Goal: Information Seeking & Learning: Learn about a topic

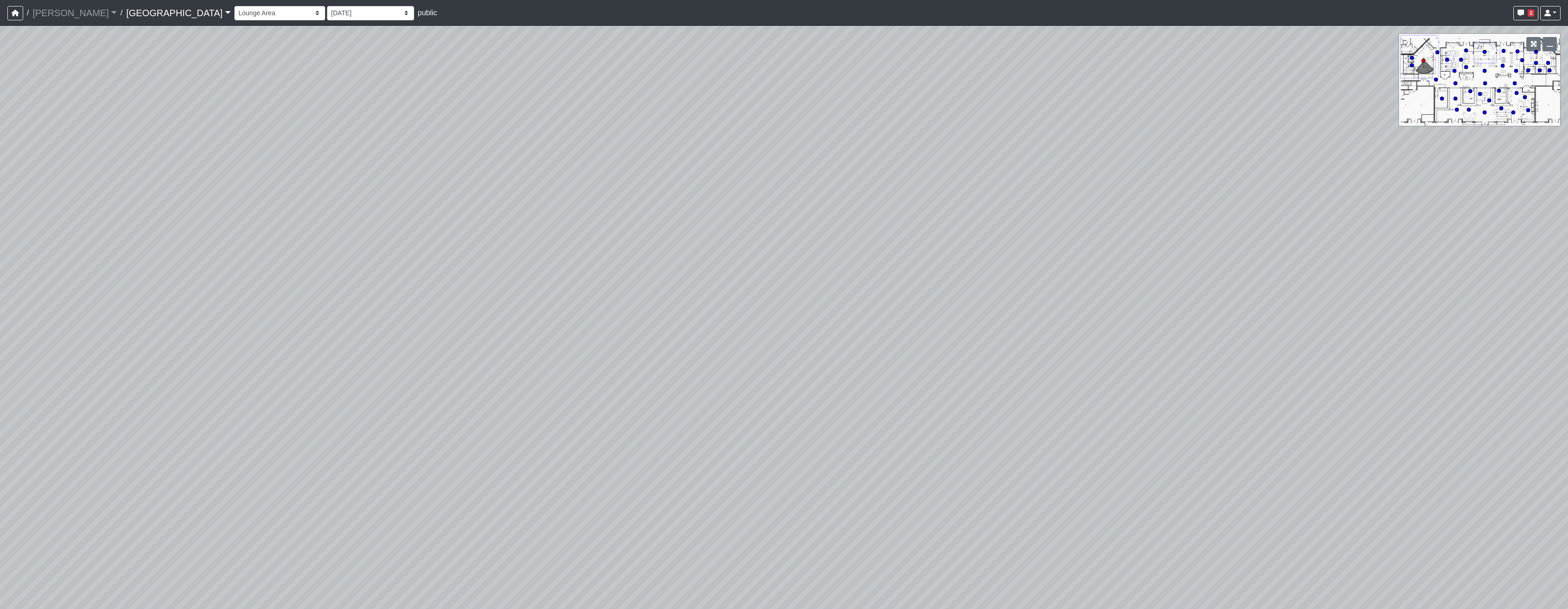
select select "cH18fr94jDTRmB5JSKNetn"
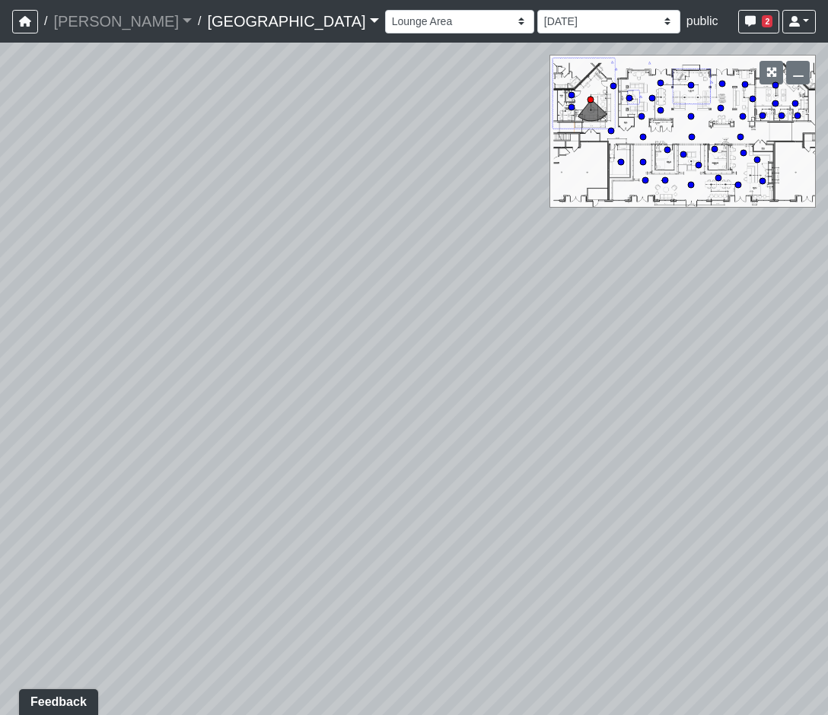
click at [207, 20] on link "Cool Springs" at bounding box center [292, 21] width 171 height 30
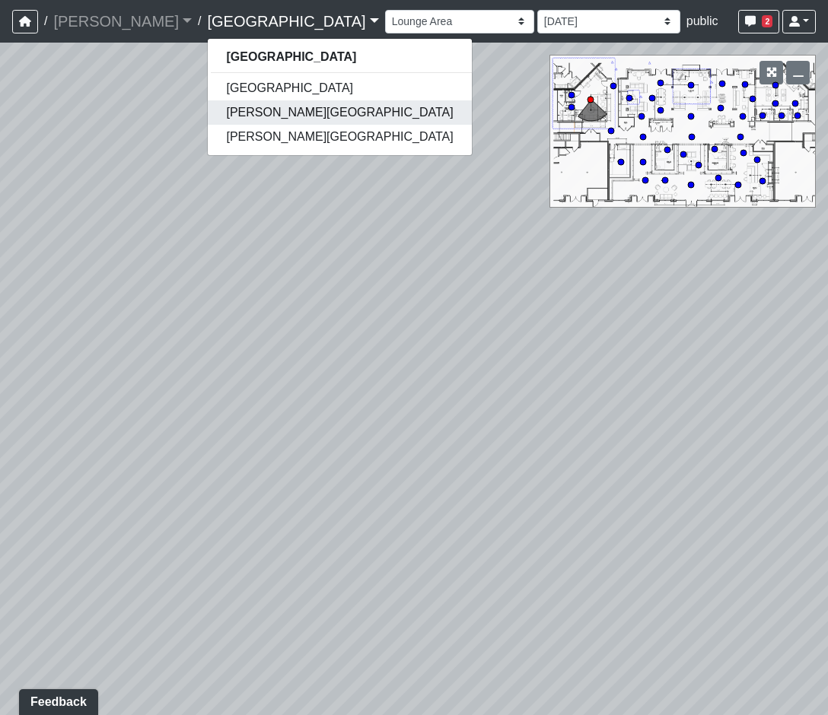
click at [214, 103] on link "[PERSON_NAME][GEOGRAPHIC_DATA]" at bounding box center [339, 112] width 263 height 24
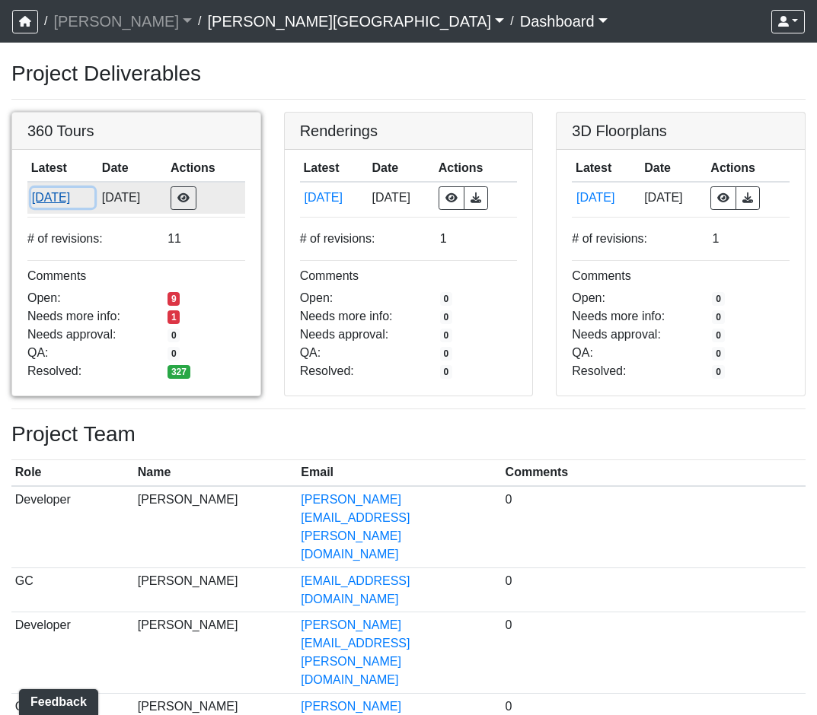
click at [72, 197] on button "[DATE]" at bounding box center [62, 198] width 63 height 20
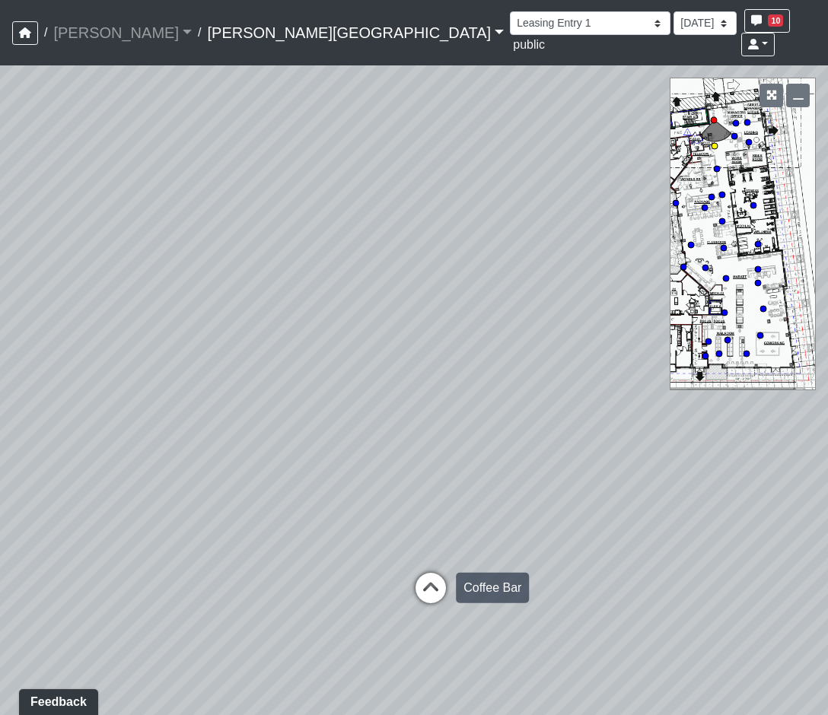
click at [431, 573] on icon at bounding box center [431, 596] width 46 height 46
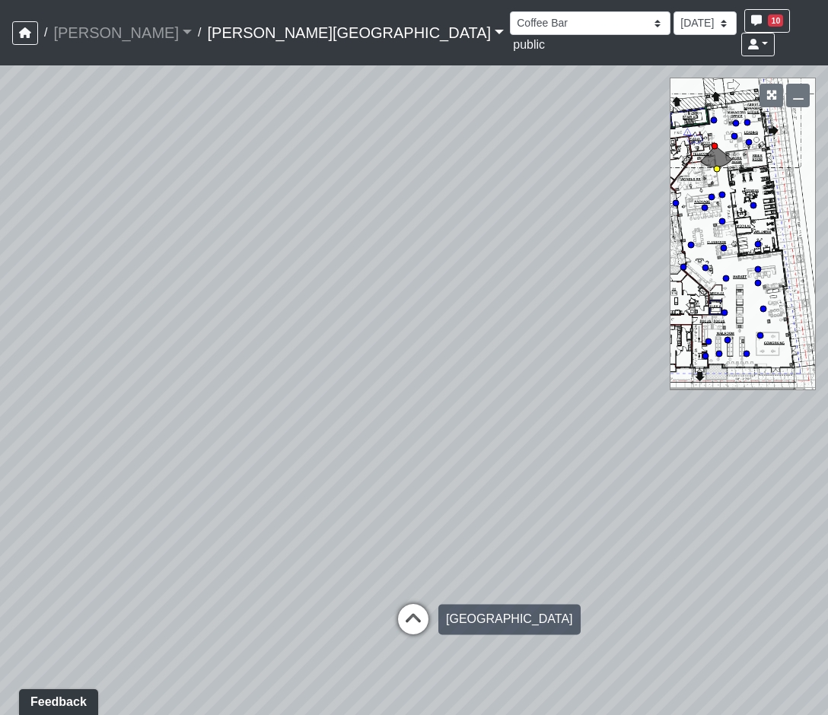
click at [418, 604] on icon at bounding box center [413, 627] width 46 height 46
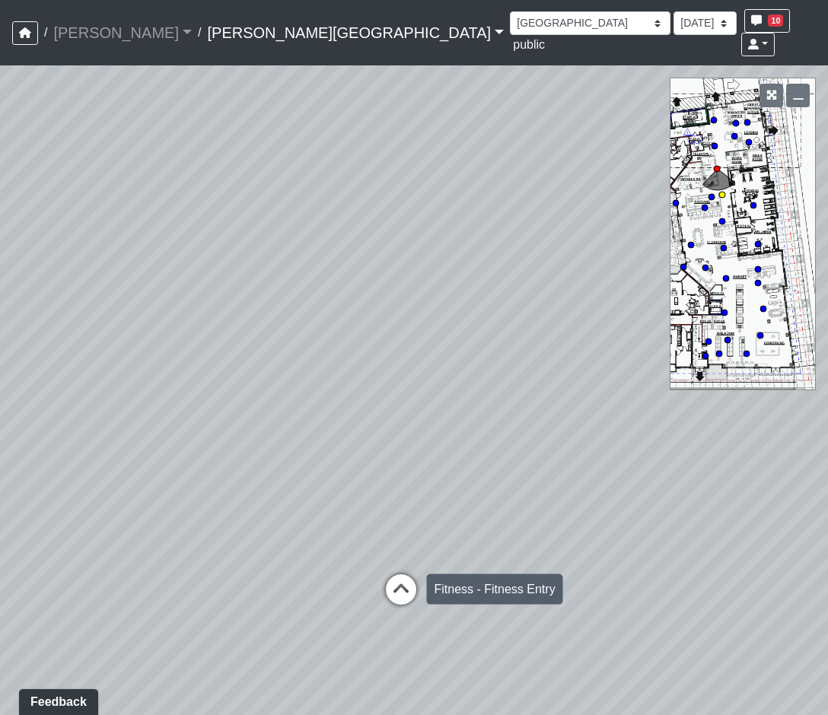
click at [396, 575] on icon at bounding box center [401, 598] width 46 height 46
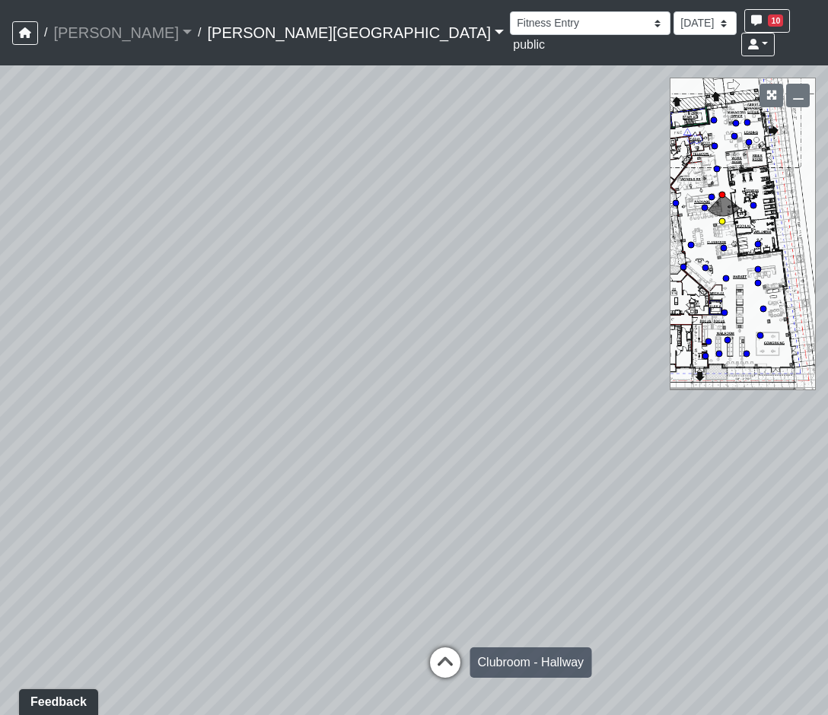
click at [444, 640] on div "Loading... Clubroom - Hallway" at bounding box center [445, 663] width 46 height 46
drag, startPoint x: -361, startPoint y: 180, endPoint x: -390, endPoint y: 180, distance: 28.9
click at [0, 180] on html "/ Flournoy Flournoy Loading... / Ellison Museum District Ellison Museum Distric…" at bounding box center [414, 357] width 828 height 715
drag, startPoint x: 285, startPoint y: 419, endPoint x: 214, endPoint y: 554, distance: 152.5
click at [214, 554] on div "Loading... Coffee Bar Loading... Leasing Hallway Loading... Leasing Entry 1 Loa…" at bounding box center [414, 390] width 828 height 650
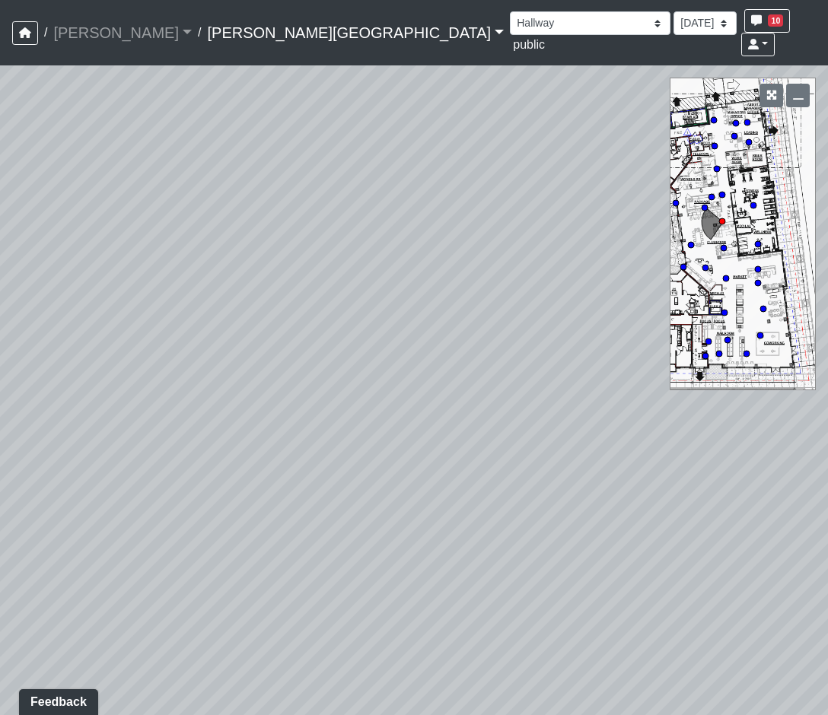
drag, startPoint x: 261, startPoint y: 552, endPoint x: 568, endPoint y: 537, distance: 307.1
click at [568, 537] on div "Loading... Coffee Bar Loading... Leasing Hallway Loading... Leasing Entry 1 Loa…" at bounding box center [414, 390] width 828 height 650
click at [413, 530] on icon at bounding box center [424, 553] width 46 height 46
drag, startPoint x: 258, startPoint y: 468, endPoint x: 407, endPoint y: 406, distance: 161.7
click at [407, 406] on div "Loading... Coffee Bar Loading... Leasing Hallway Loading... Leasing Entry 1 Loa…" at bounding box center [414, 390] width 828 height 650
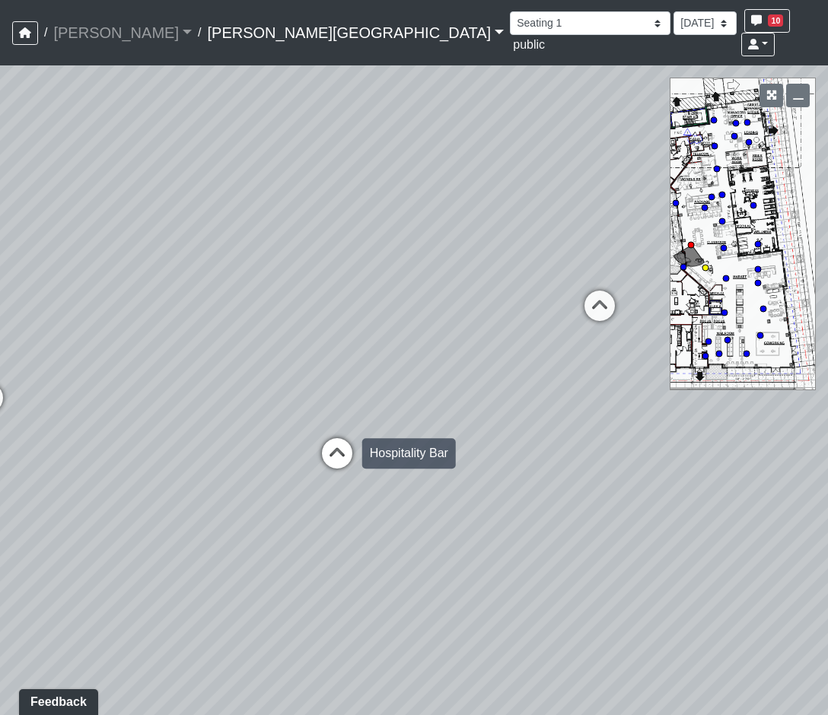
click at [334, 438] on icon at bounding box center [337, 461] width 46 height 46
select select "opxjAeKrrqupTskj1neSeV"
drag, startPoint x: 426, startPoint y: 475, endPoint x: 279, endPoint y: 441, distance: 150.8
click at [279, 441] on div "Loading... Coffee Bar Loading... Leasing Hallway Loading... Leasing Entry 1 Loa…" at bounding box center [414, 390] width 828 height 650
drag, startPoint x: 326, startPoint y: 475, endPoint x: 345, endPoint y: 528, distance: 56.8
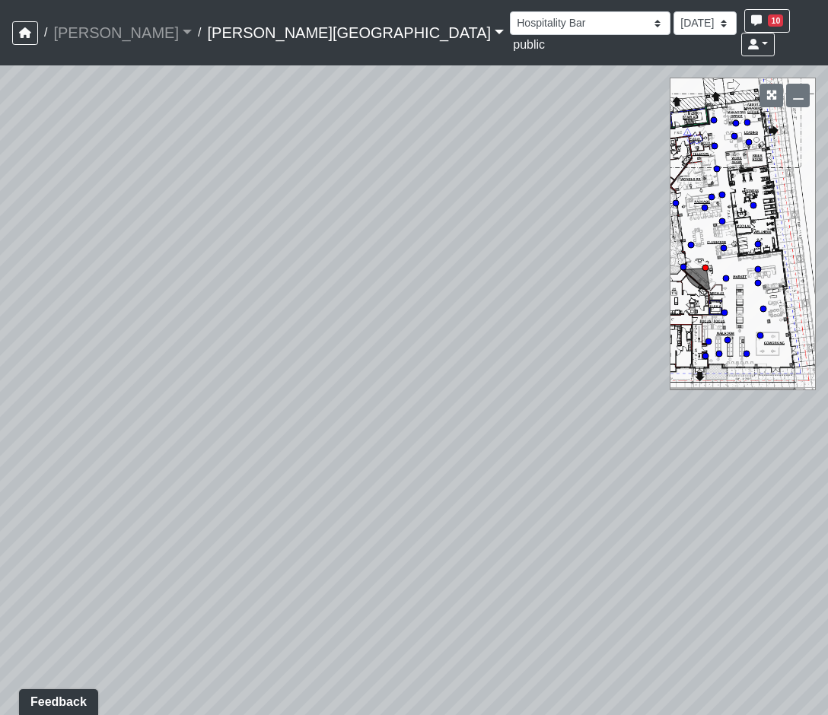
click at [345, 528] on div "Loading... Coffee Bar Loading... Leasing Hallway Loading... Leasing Entry 1 Loa…" at bounding box center [414, 390] width 828 height 650
click at [673, 21] on select "8/22/2025 8/14/2025 8/7/2025 8/5/2025 7/29/2025 5/12/2025 3/6/2025 3/4/2025 1/2…" at bounding box center [704, 23] width 63 height 24
select select "rg1nAM742azwa1BpHNmNK7"
click at [673, 11] on select "8/22/2025 8/14/2025 8/7/2025 8/5/2025 7/29/2025 5/12/2025 3/6/2025 3/4/2025 1/2…" at bounding box center [704, 23] width 63 height 24
select select "opxjAeKrrqupTskj1neSeV"
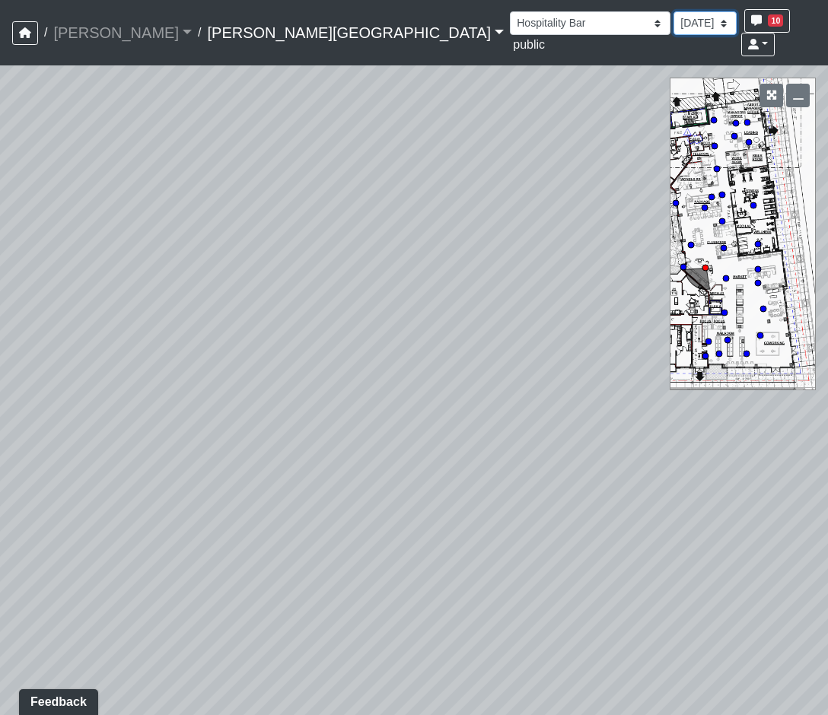
select select "rg1nAM742azwa1BpHNmNK7"
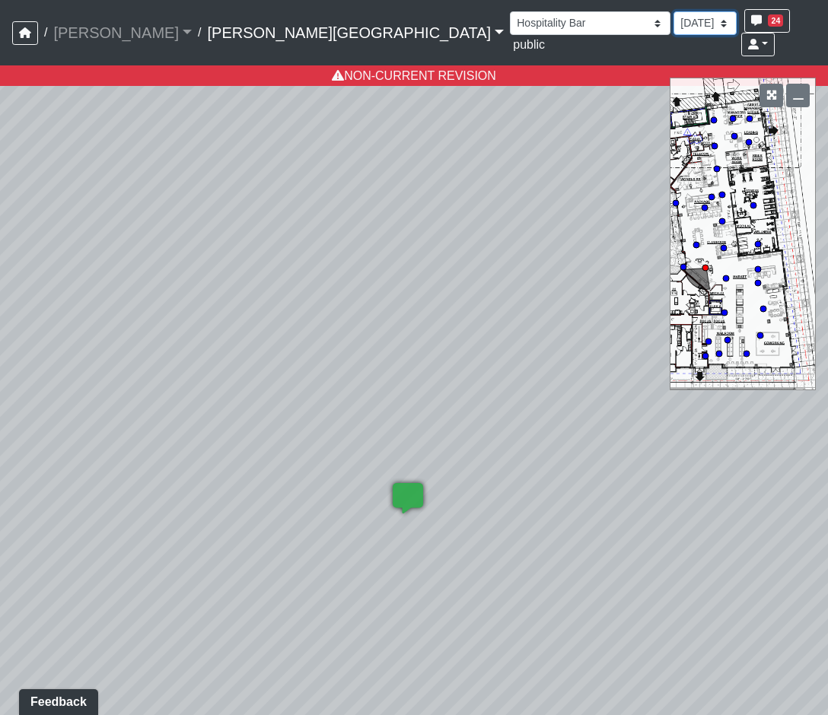
click at [673, 24] on select "8/22/2025 8/14/2025 8/7/2025 8/5/2025 7/29/2025 5/12/2025 3/6/2025 3/4/2025 1/2…" at bounding box center [704, 23] width 63 height 24
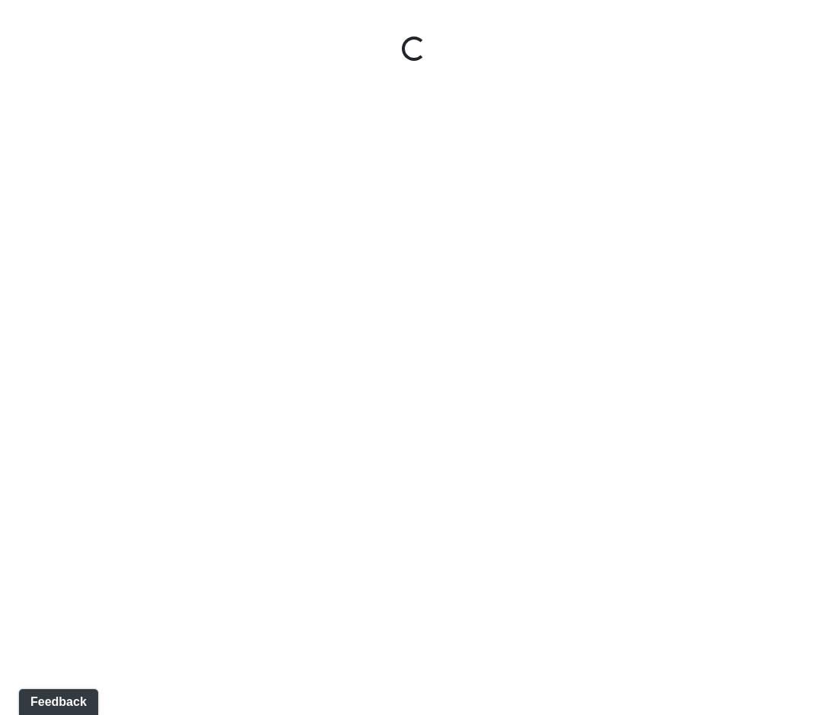
select select "opxjAeKrrqupTskj1neSeV"
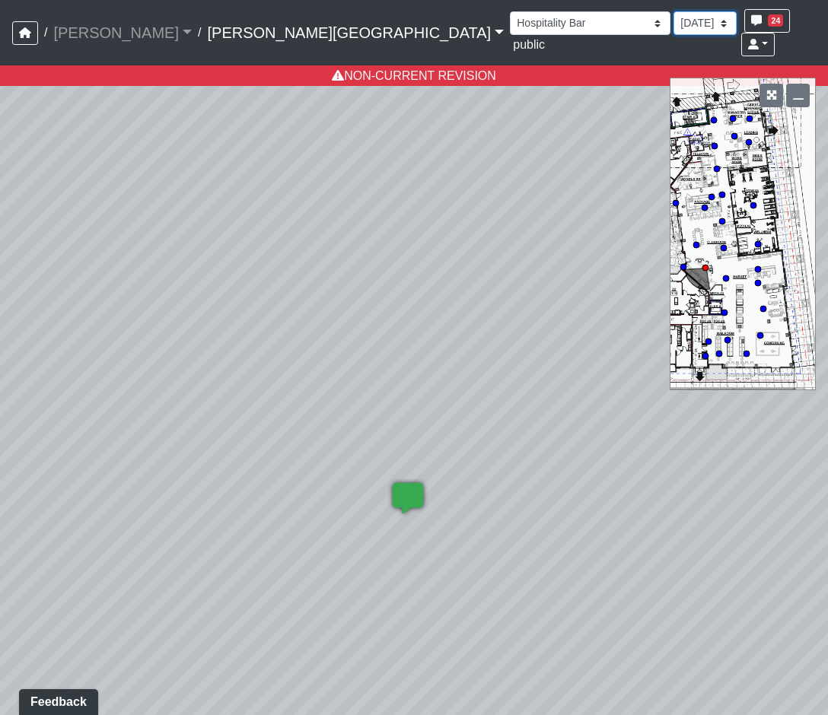
click at [673, 24] on select "8/22/2025 8/14/2025 8/7/2025 8/5/2025 7/29/2025 5/12/2025 3/6/2025 3/4/2025 1/2…" at bounding box center [704, 23] width 63 height 24
select select "4AQpax1e1UZyJnptCWdnbA"
click at [673, 11] on select "8/22/2025 8/14/2025 8/7/2025 8/5/2025 7/29/2025 5/12/2025 3/6/2025 3/4/2025 1/2…" at bounding box center [704, 23] width 63 height 24
select select "opxjAeKrrqupTskj1neSeV"
click at [477, 564] on div "Loading... Market - Market Lounge 3 Loading... TV Seating Loading... Seating 1 …" at bounding box center [414, 390] width 828 height 650
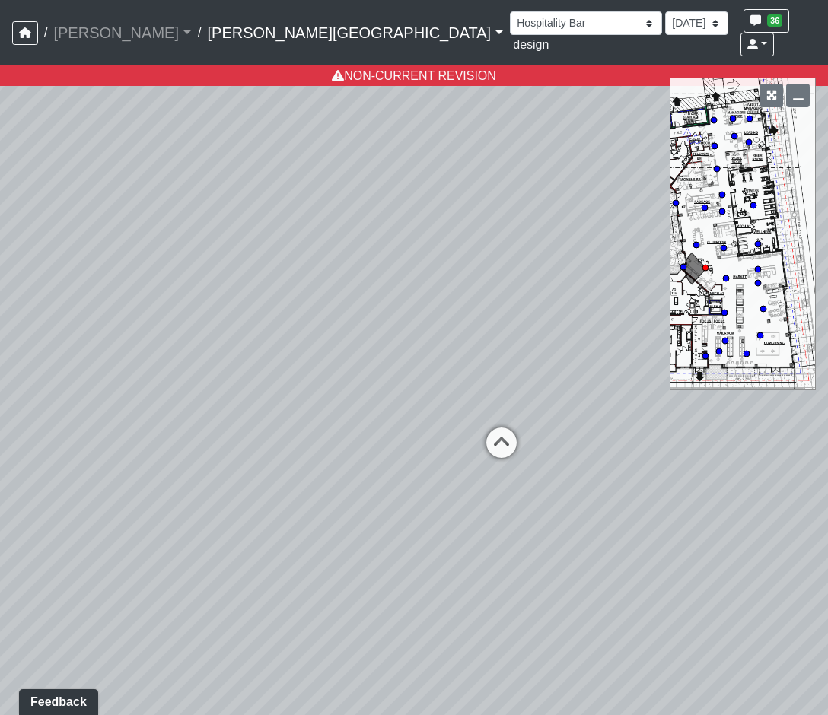
drag, startPoint x: 543, startPoint y: 412, endPoint x: 478, endPoint y: 508, distance: 115.5
click at [478, 508] on div "Loading... Market - Market Lounge 3 Loading... TV Seating Loading... Seating 1 …" at bounding box center [414, 390] width 828 height 650
drag, startPoint x: 740, startPoint y: 481, endPoint x: 325, endPoint y: 455, distance: 415.6
click at [325, 455] on div "Loading... Market - Market Lounge 3 Loading... TV Seating Loading... Seating 1 …" at bounding box center [414, 390] width 828 height 650
drag, startPoint x: 491, startPoint y: 508, endPoint x: 765, endPoint y: 493, distance: 274.4
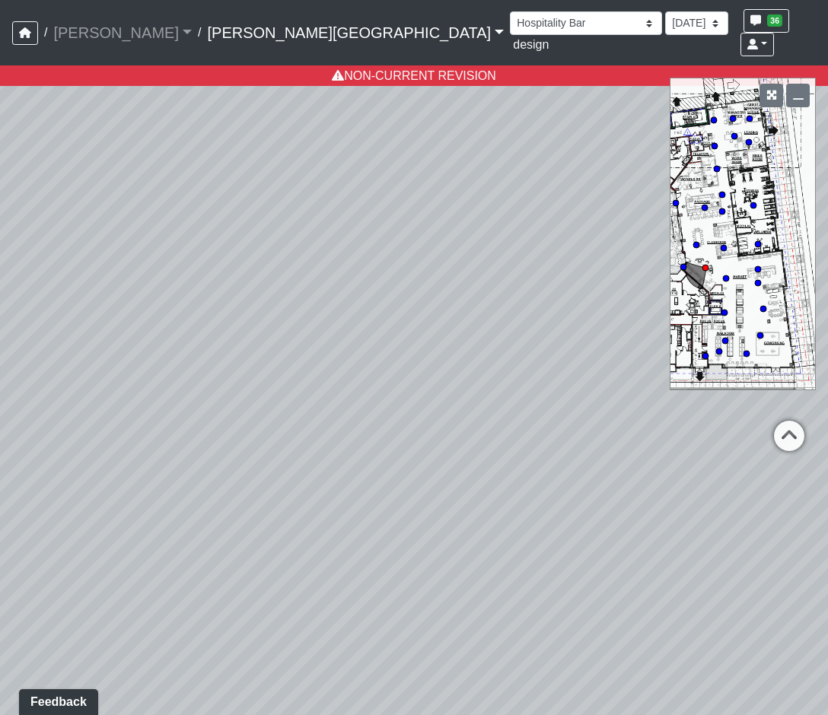
click at [766, 501] on div "Loading... Market - Market Lounge 3 Loading... TV Seating Loading... Seating 1 …" at bounding box center [414, 390] width 828 height 650
drag, startPoint x: 375, startPoint y: 432, endPoint x: 533, endPoint y: 384, distance: 165.6
click at [533, 384] on div "Loading... Market - Market Lounge 3 Loading... TV Seating Loading... Seating 1 …" at bounding box center [414, 390] width 828 height 650
click at [510, 27] on select "Hallway Hospitality Bar Package Room Package Room Entry Pool Courtyard Entry 1 …" at bounding box center [586, 23] width 152 height 24
click at [665, 30] on select "8/22/2025 8/14/2025 8/7/2025 8/5/2025 7/29/2025 5/12/2025 3/6/2025 3/4/2025 1/2…" at bounding box center [696, 23] width 63 height 24
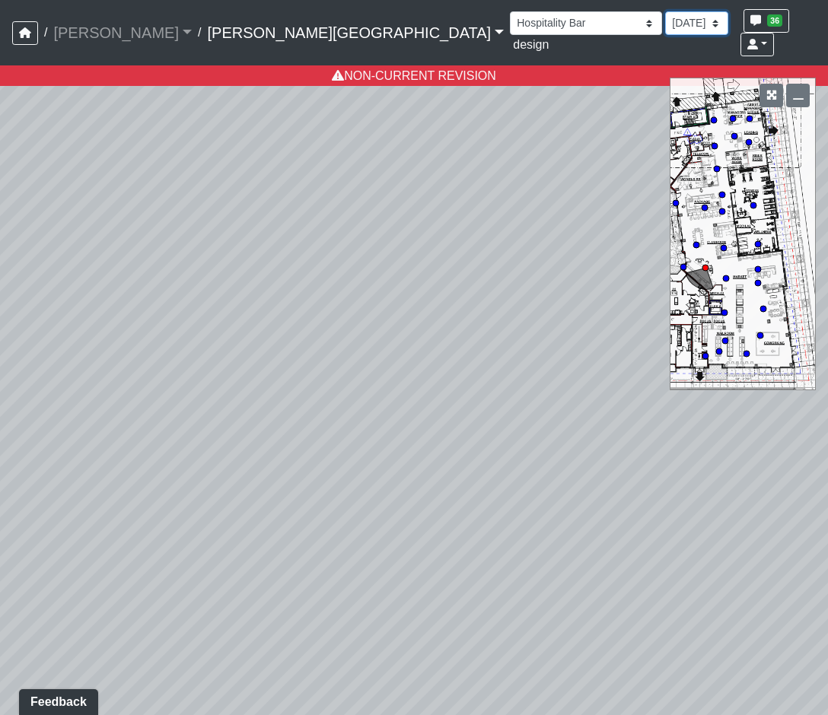
select select "4RaHTiPXkmhnUPAV7KL21M"
click at [665, 11] on select "8/22/2025 8/14/2025 8/7/2025 8/5/2025 7/29/2025 5/12/2025 3/6/2025 3/4/2025 1/2…" at bounding box center [696, 23] width 63 height 24
select select "opxjAeKrrqupTskj1neSeV"
select select "4RaHTiPXkmhnUPAV7KL21M"
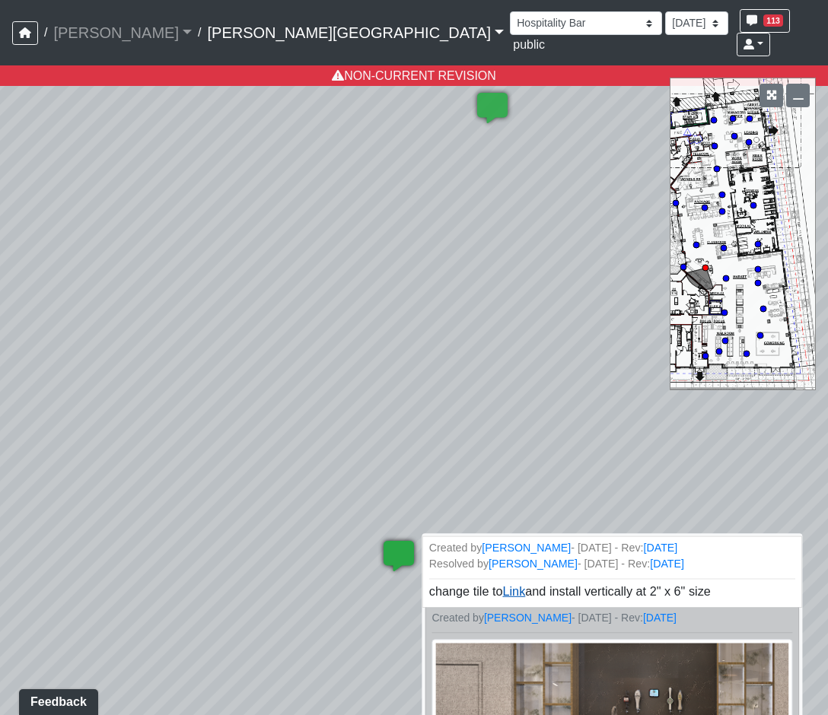
click at [511, 585] on link "Link" at bounding box center [513, 591] width 23 height 13
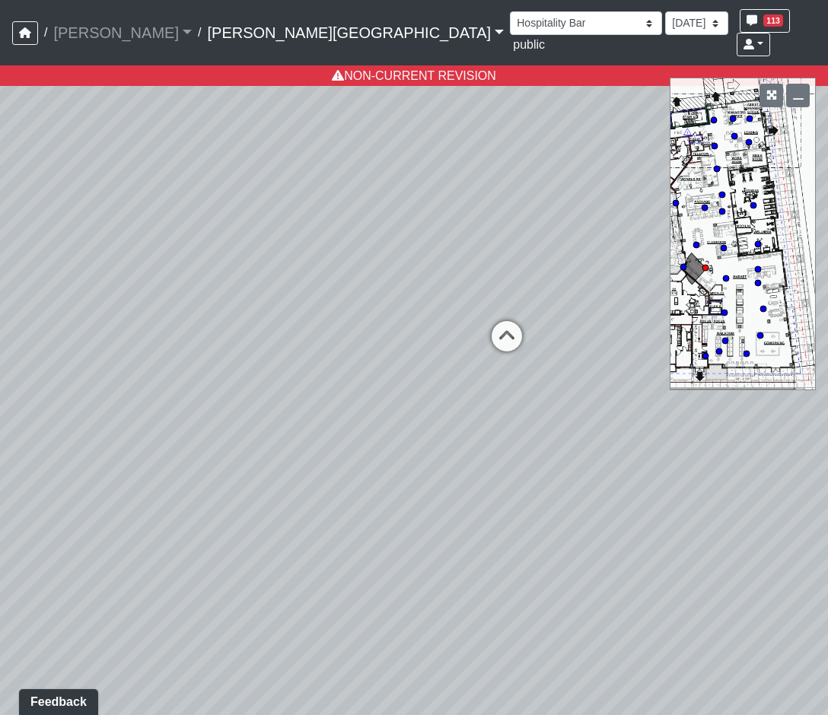
drag, startPoint x: 285, startPoint y: 303, endPoint x: -301, endPoint y: 265, distance: 587.2
click at [0, 265] on html "/ Flournoy Flournoy Loading... / Ellison Museum District Ellison Museum Distric…" at bounding box center [414, 357] width 828 height 715
click at [519, 321] on icon at bounding box center [506, 344] width 46 height 46
select select "k5hJBxXw3jAcqimwdvG5kv"
drag, startPoint x: 75, startPoint y: 285, endPoint x: 1063, endPoint y: 451, distance: 1001.5
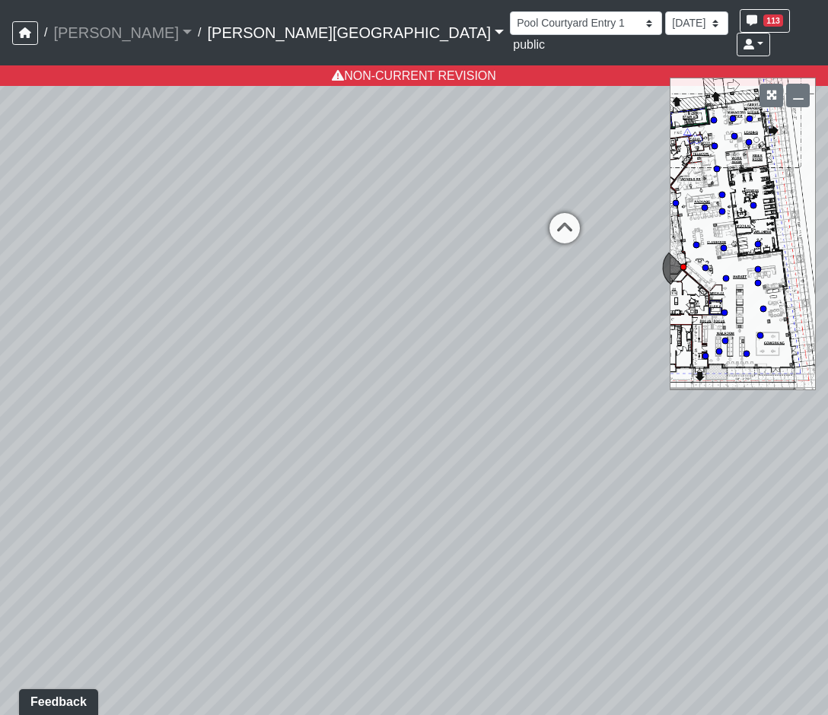
click at [827, 451] on html "/ Flournoy Flournoy Loading... / Ellison Museum District Ellison Museum Distric…" at bounding box center [414, 357] width 828 height 715
drag, startPoint x: 350, startPoint y: 373, endPoint x: 696, endPoint y: 451, distance: 355.0
click at [696, 451] on div "Loading... Market - Market Lounge 3 Loading... TV Seating Loading... Seating 1 …" at bounding box center [414, 390] width 828 height 650
click at [510, 24] on select "Hallway Hospitality Bar Package Room Package Room Entry Pool Courtyard Entry 1 …" at bounding box center [586, 23] width 152 height 24
click at [665, 17] on select "8/22/2025 8/14/2025 8/7/2025 8/5/2025 7/29/2025 5/12/2025 3/6/2025 3/4/2025 1/2…" at bounding box center [696, 23] width 63 height 24
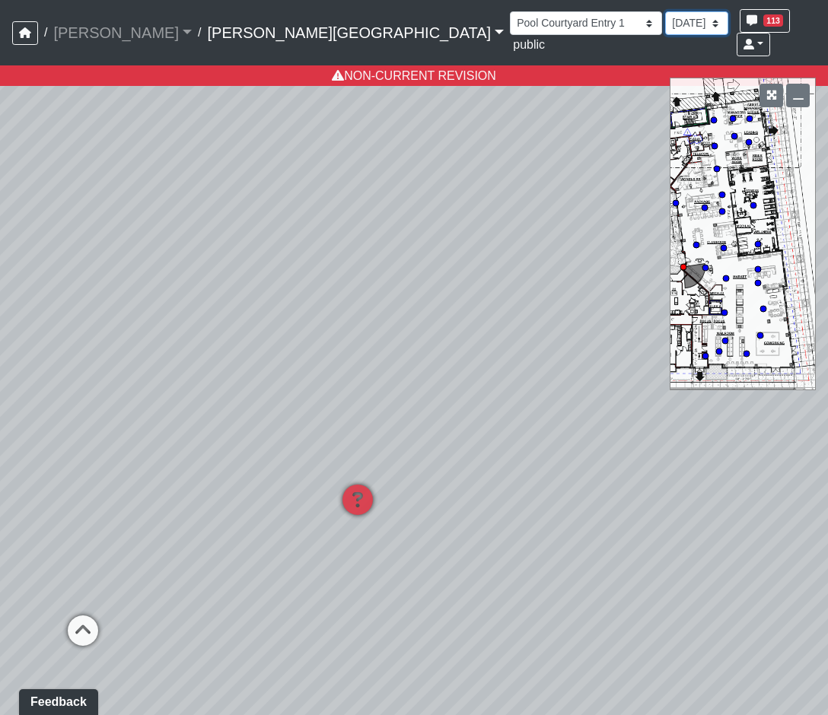
select select "sndUuGPsUkcLAeJy7fM1d7"
click at [665, 11] on select "8/22/2025 8/14/2025 8/7/2025 8/5/2025 7/29/2025 5/12/2025 3/6/2025 3/4/2025 1/2…" at bounding box center [696, 23] width 63 height 24
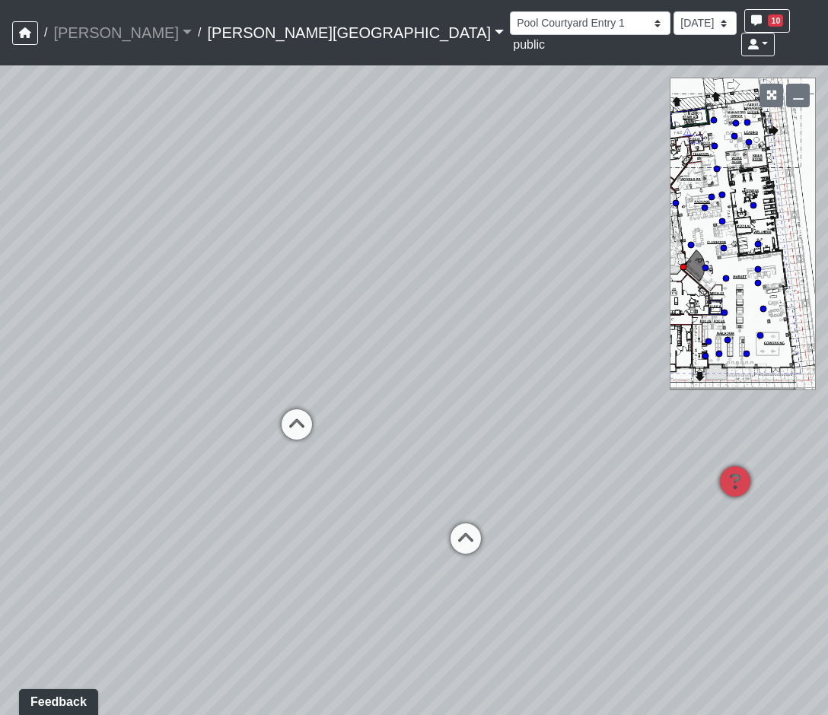
drag, startPoint x: 210, startPoint y: 614, endPoint x: 642, endPoint y: 568, distance: 434.7
click at [642, 568] on div "Loading... Market - Market Lounge 3 Loading... TV Seating Loading... Seating 1 …" at bounding box center [414, 390] width 828 height 650
drag, startPoint x: 481, startPoint y: 318, endPoint x: -164, endPoint y: 226, distance: 651.1
click at [0, 226] on html "/ Flournoy Flournoy Loading... / Ellison Museum District Ellison Museum Distric…" at bounding box center [414, 357] width 828 height 715
drag, startPoint x: 303, startPoint y: 391, endPoint x: 377, endPoint y: 508, distance: 138.5
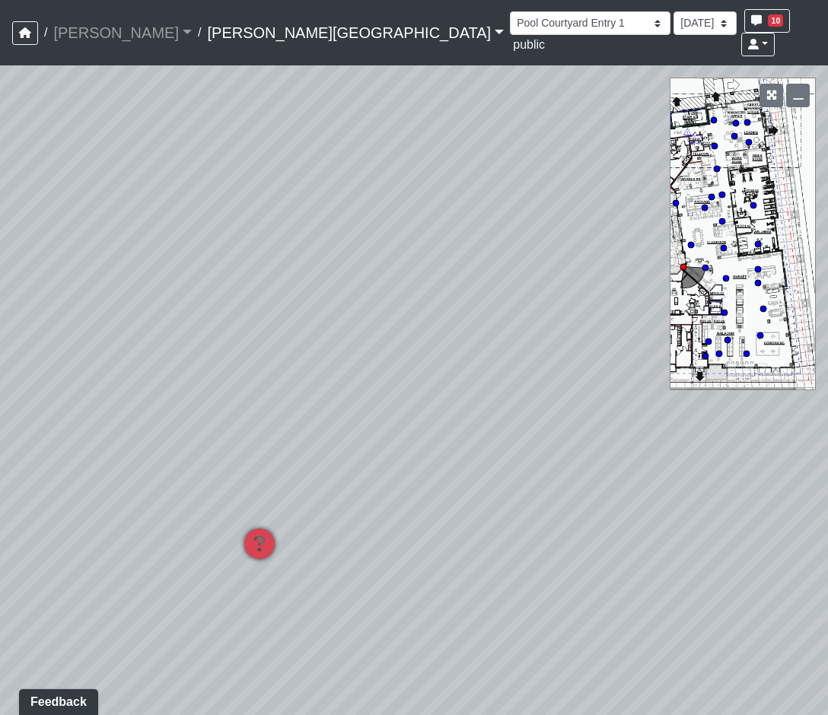
click at [377, 508] on div "Loading... Market - Market Lounge 3 Loading... TV Seating Loading... Seating 1 …" at bounding box center [414, 390] width 828 height 650
drag, startPoint x: 377, startPoint y: 508, endPoint x: 570, endPoint y: 496, distance: 193.7
click at [570, 496] on div "Loading... Market - Market Lounge 3 Loading... TV Seating Loading... Seating 1 …" at bounding box center [414, 390] width 828 height 650
drag, startPoint x: 103, startPoint y: 396, endPoint x: 560, endPoint y: 467, distance: 462.1
click at [560, 467] on div "Loading... Market - Market Lounge 3 Loading... TV Seating Loading... Seating 1 …" at bounding box center [414, 390] width 828 height 650
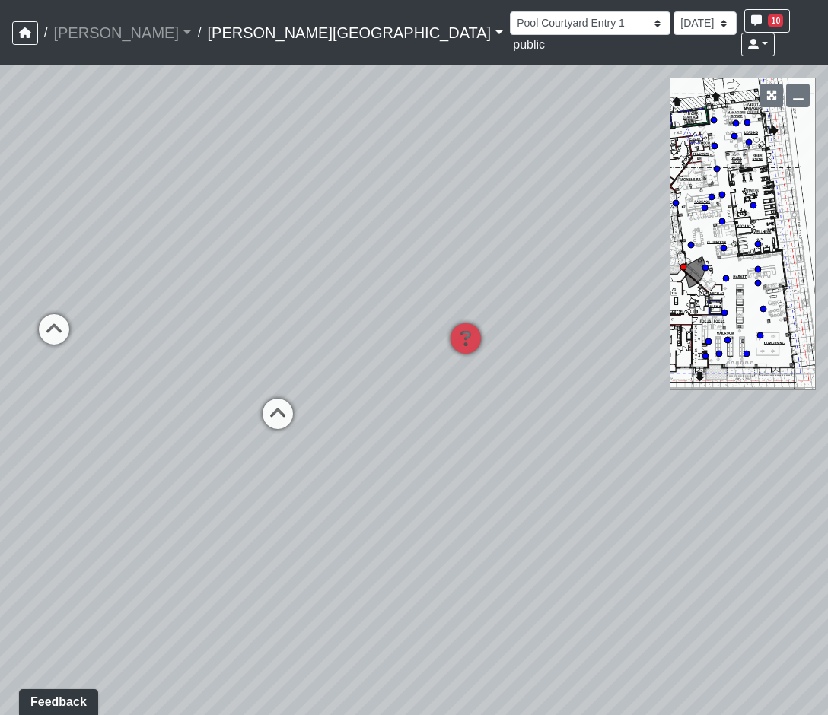
drag, startPoint x: 565, startPoint y: 377, endPoint x: 231, endPoint y: 162, distance: 397.1
click at [231, 162] on div "Loading... Market - Market Lounge 3 Loading... TV Seating Loading... Seating 1 …" at bounding box center [414, 390] width 828 height 650
drag, startPoint x: 165, startPoint y: 249, endPoint x: 373, endPoint y: 258, distance: 208.0
click at [659, 339] on div "Loading... Market - Market Lounge 3 Loading... TV Seating Loading... Seating 1 …" at bounding box center [414, 390] width 828 height 650
drag, startPoint x: 205, startPoint y: 231, endPoint x: 336, endPoint y: 218, distance: 131.5
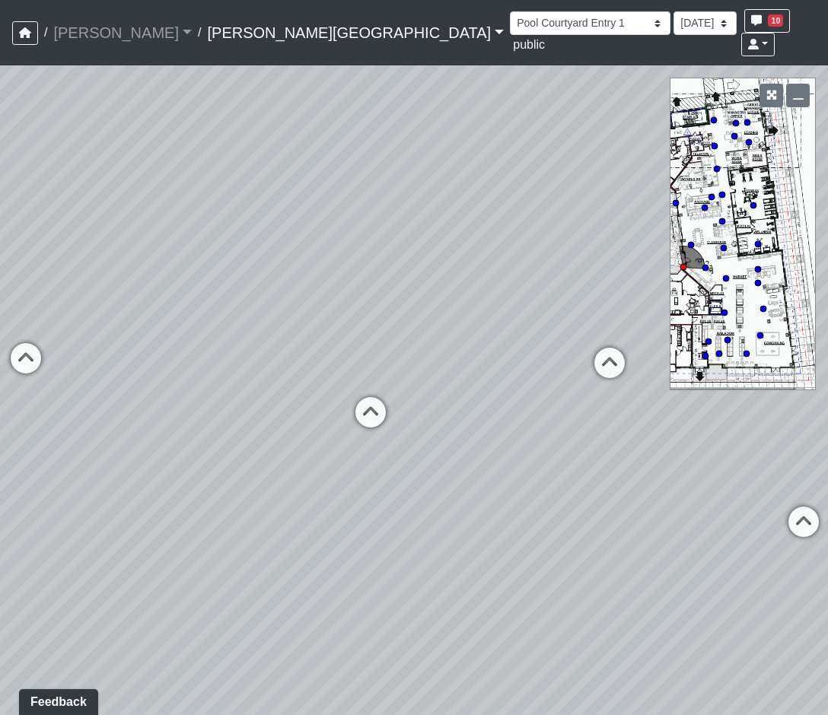
click at [336, 218] on div "Loading... Market - Market Lounge 3 Loading... TV Seating Loading... Seating 1 …" at bounding box center [414, 390] width 828 height 650
drag, startPoint x: 301, startPoint y: 288, endPoint x: 205, endPoint y: 375, distance: 129.8
click at [205, 375] on div "Loading... Market - Market Lounge 3 Loading... TV Seating Loading... Seating 1 …" at bounding box center [414, 390] width 828 height 650
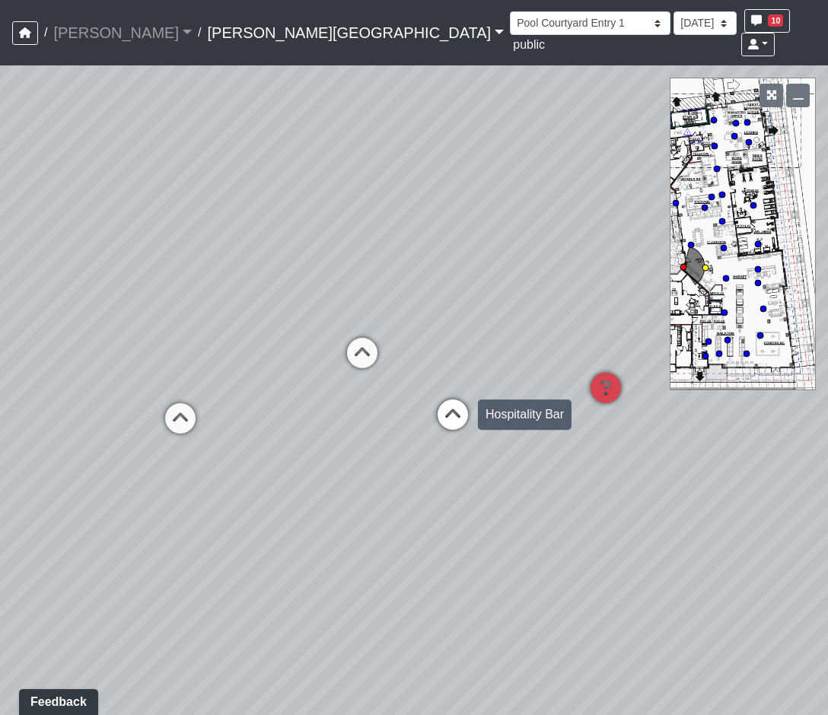
click at [447, 400] on icon at bounding box center [453, 423] width 46 height 46
select select "opxjAeKrrqupTskj1neSeV"
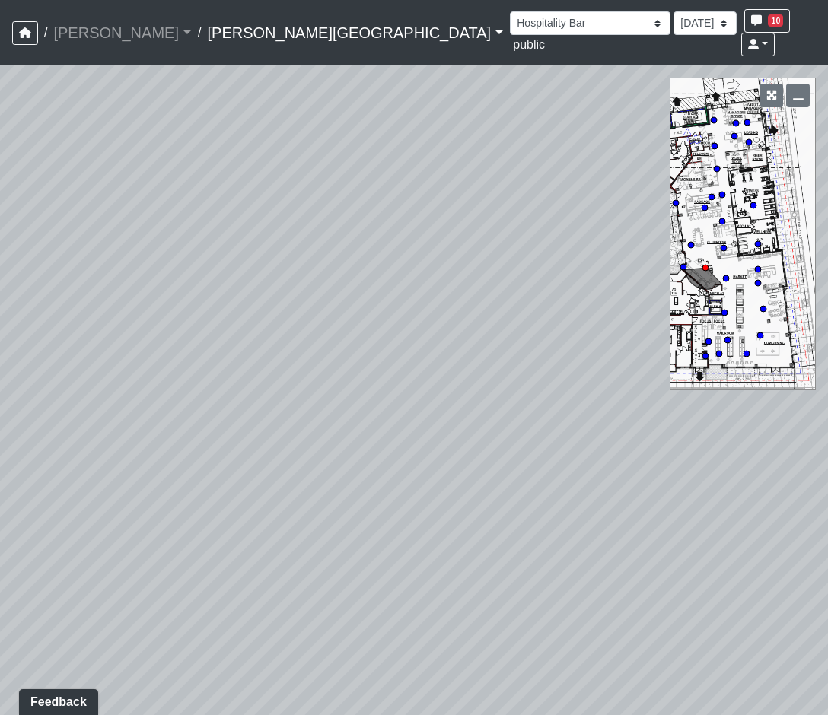
drag, startPoint x: 291, startPoint y: 300, endPoint x: -362, endPoint y: 253, distance: 654.6
click at [0, 253] on html "/ Flournoy Flournoy Loading... / Ellison Museum District Ellison Museum Distric…" at bounding box center [414, 357] width 828 height 715
drag, startPoint x: 330, startPoint y: 354, endPoint x: 224, endPoint y: 549, distance: 221.7
click at [224, 549] on div "Loading... Market - Market Lounge 3 Loading... TV Seating Loading... Seating 1 …" at bounding box center [414, 390] width 828 height 650
click at [510, 32] on select "Hallway Hospitality Bar Package Room Package Room Entry Pool Courtyard Entry 1 …" at bounding box center [590, 23] width 161 height 24
